Goal: Task Accomplishment & Management: Complete application form

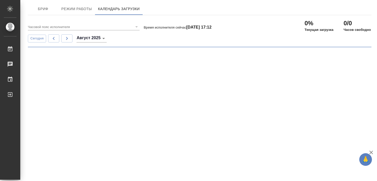
type input "(GMT+03:00) [GEOGRAPHIC_DATA]"
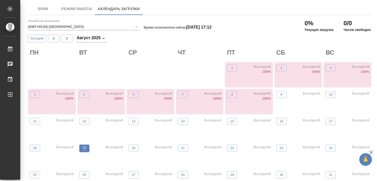
click at [83, 147] on p "19" at bounding box center [84, 147] width 4 height 5
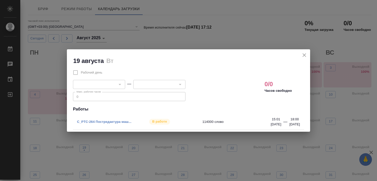
click at [101, 120] on link "C_PTC-264 Постредактура маш..." at bounding box center [104, 122] width 54 height 4
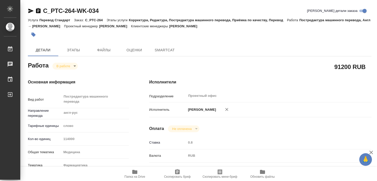
type textarea "x"
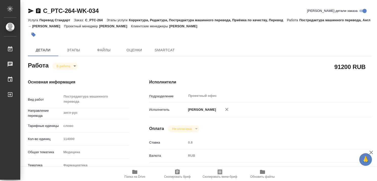
type textarea "x"
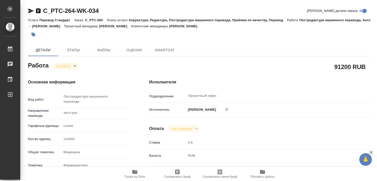
type textarea "x"
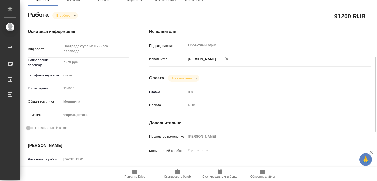
scroll to position [76, 0]
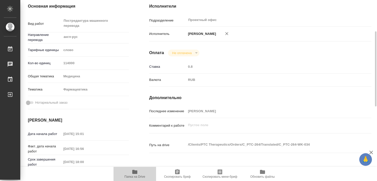
click at [132, 175] on span "Папка на Drive" at bounding box center [134, 177] width 21 height 4
type textarea "x"
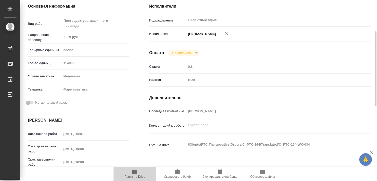
type textarea "x"
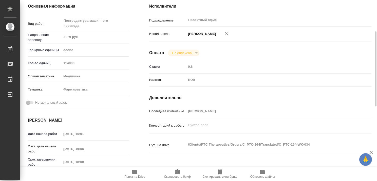
type textarea "x"
